Goal: Find specific page/section: Find specific page/section

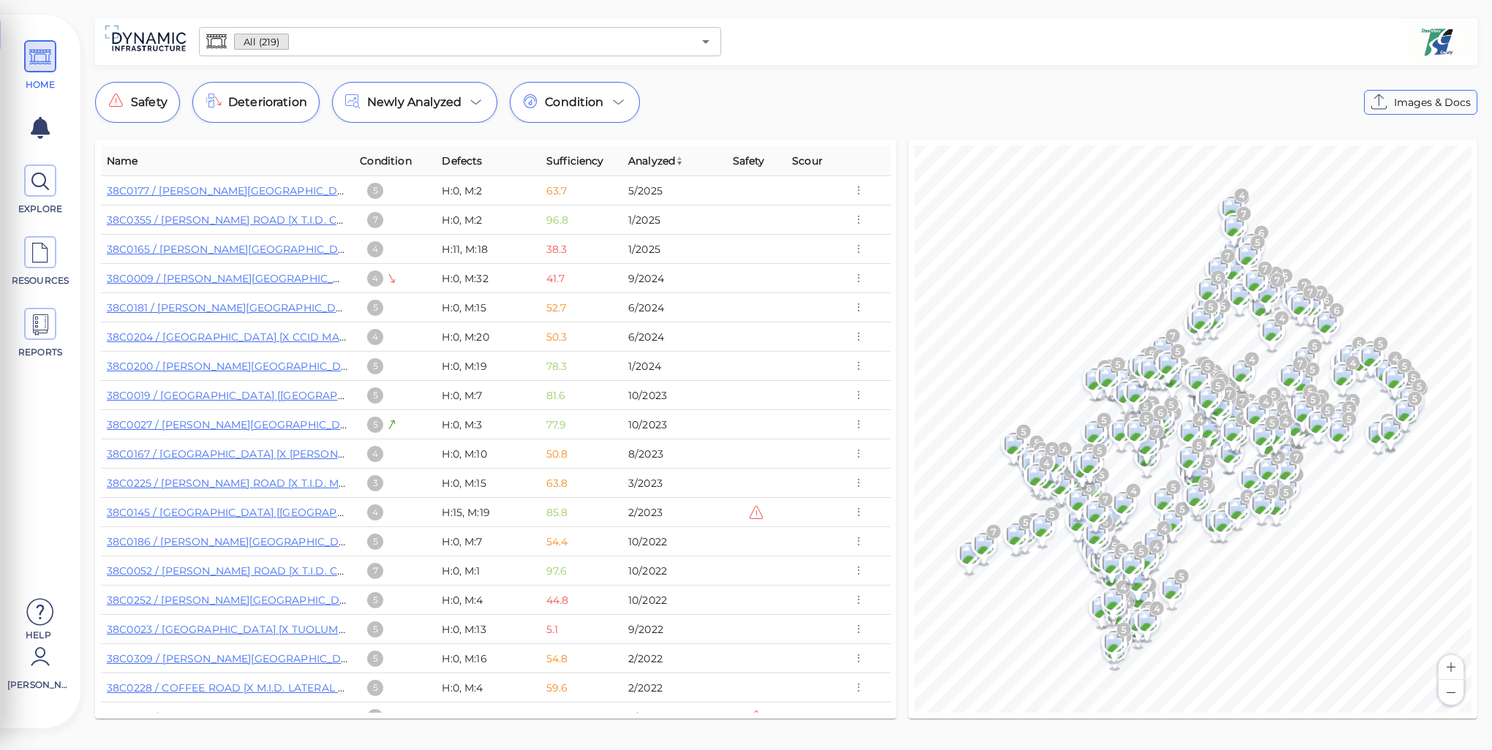
click at [867, 102] on div "Safety Deterioration Newly Analyzed Condition Images & Docs" at bounding box center [786, 102] width 1382 height 41
click at [857, 189] on icon "button" at bounding box center [858, 191] width 13 height 16
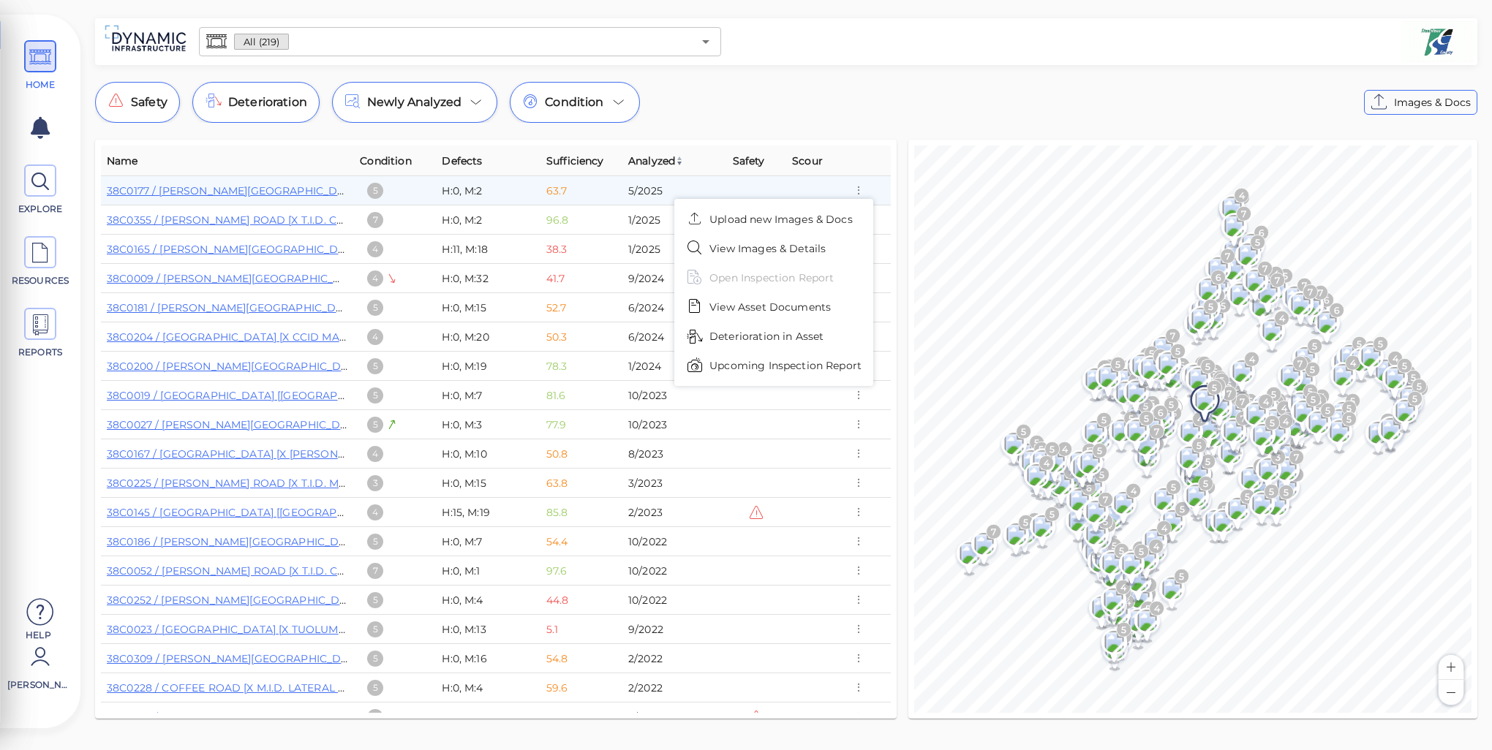
click at [872, 83] on div at bounding box center [746, 375] width 1492 height 750
drag, startPoint x: 857, startPoint y: 162, endPoint x: 838, endPoint y: 159, distance: 19.2
click at [838, 159] on th "Scour" at bounding box center [815, 161] width 59 height 31
click at [833, 95] on div "Safety Deterioration Newly Analyzed Condition Images & Docs" at bounding box center [786, 102] width 1382 height 41
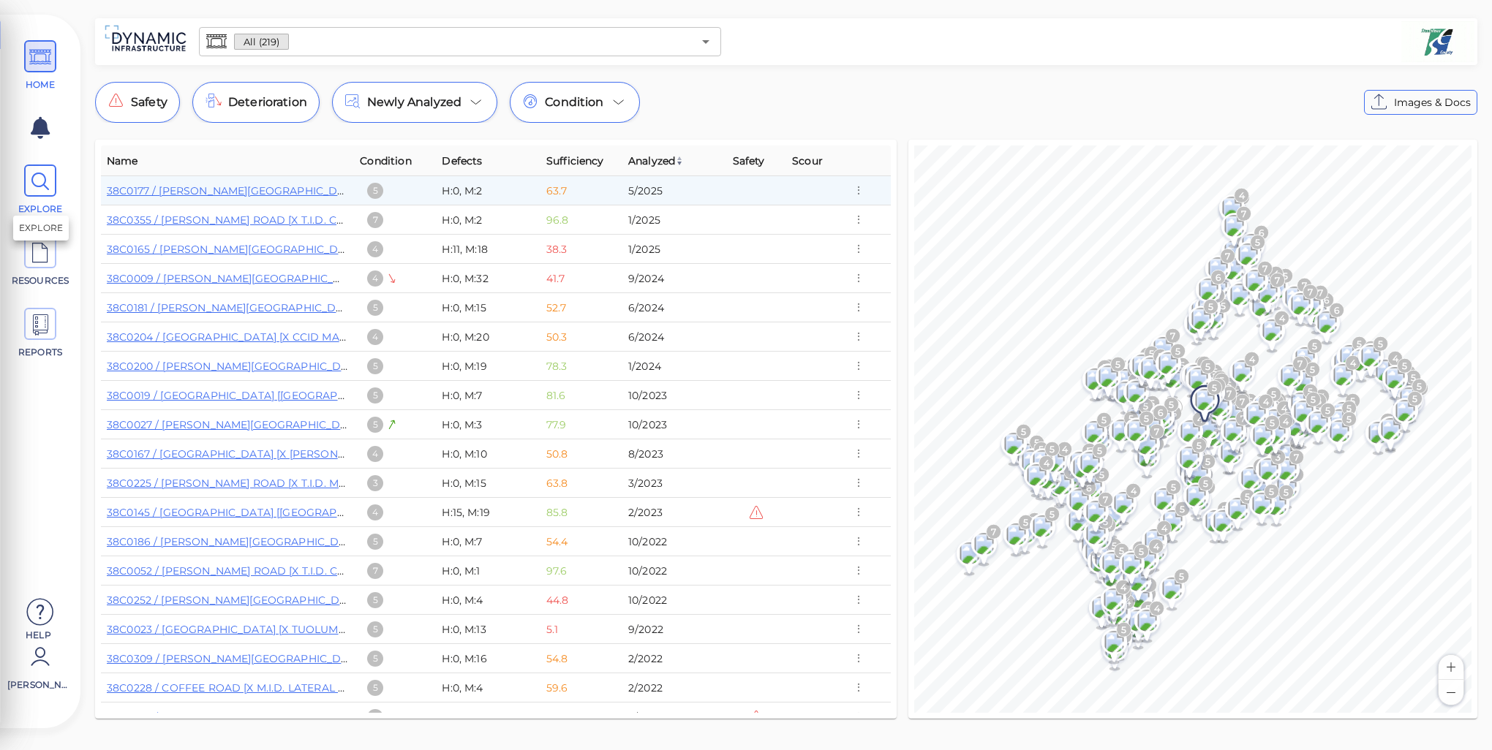
click at [39, 182] on icon at bounding box center [40, 181] width 22 height 33
